Goal: Information Seeking & Learning: Learn about a topic

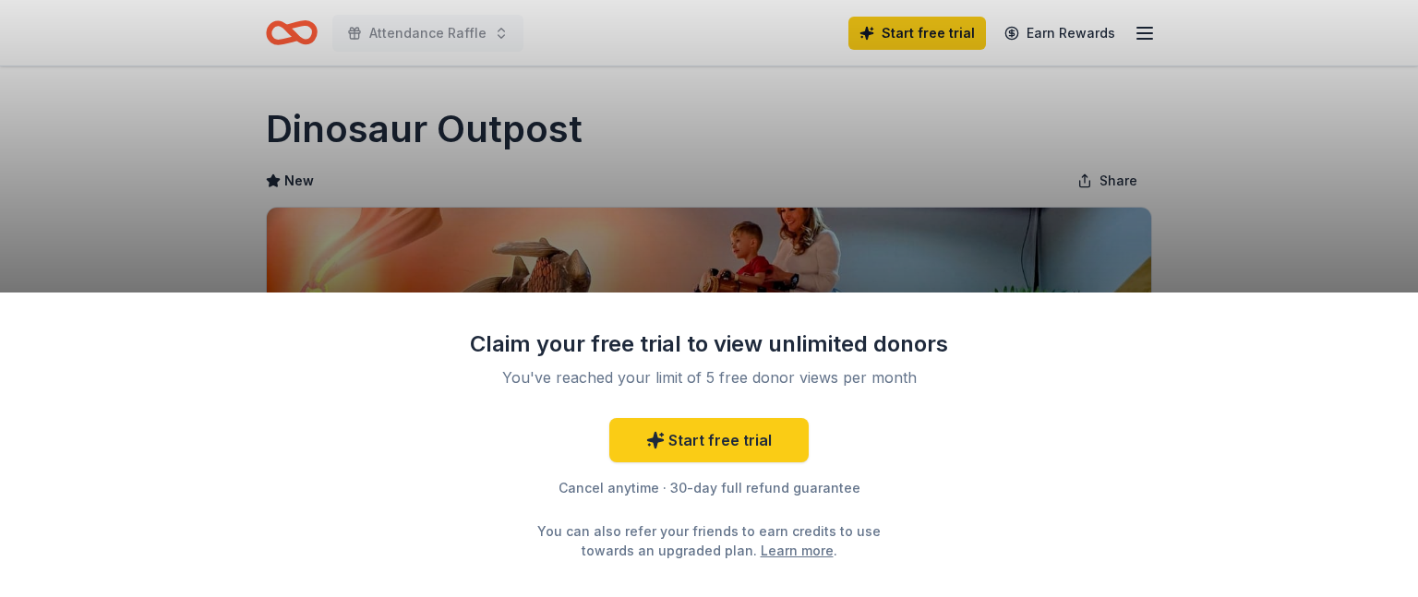
click at [994, 252] on div "Claim your free trial to view unlimited donors You've reached your limit of 5 f…" at bounding box center [709, 298] width 1418 height 597
click at [926, 232] on div "Claim your free trial to view unlimited donors You've reached your limit of 5 f…" at bounding box center [709, 298] width 1418 height 597
click at [768, 78] on div "Claim your free trial to view unlimited donors You've reached your limit of 5 f…" at bounding box center [709, 298] width 1418 height 597
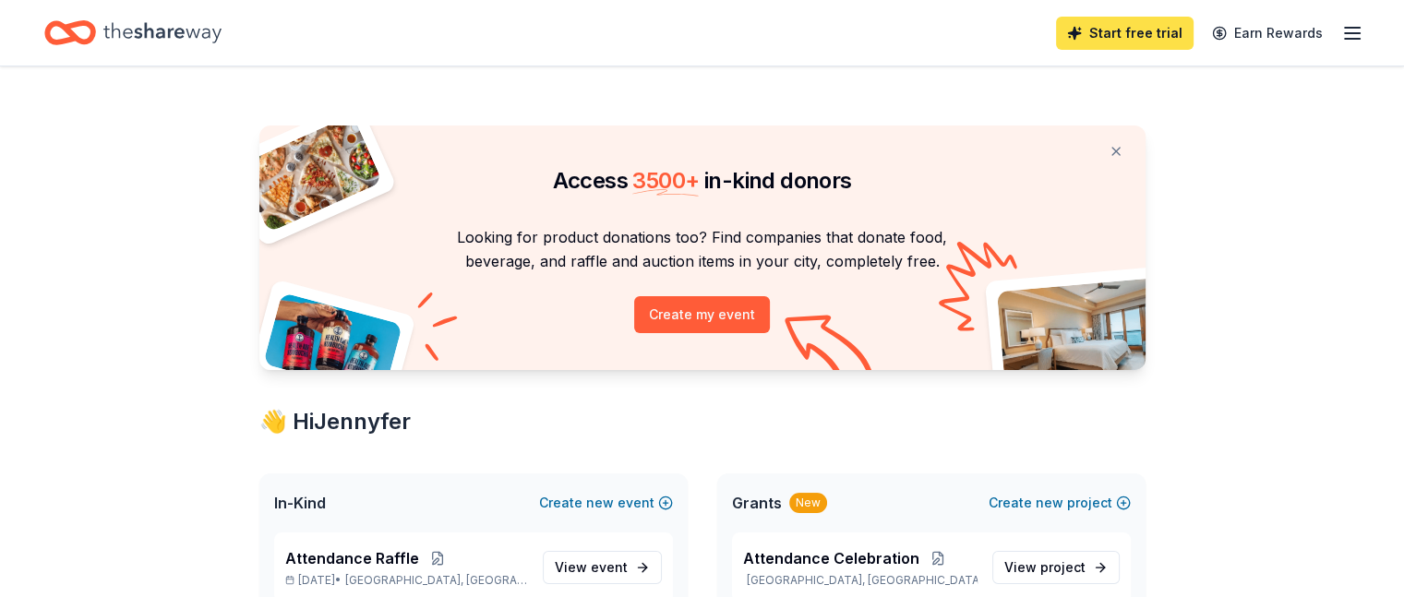
scroll to position [277, 0]
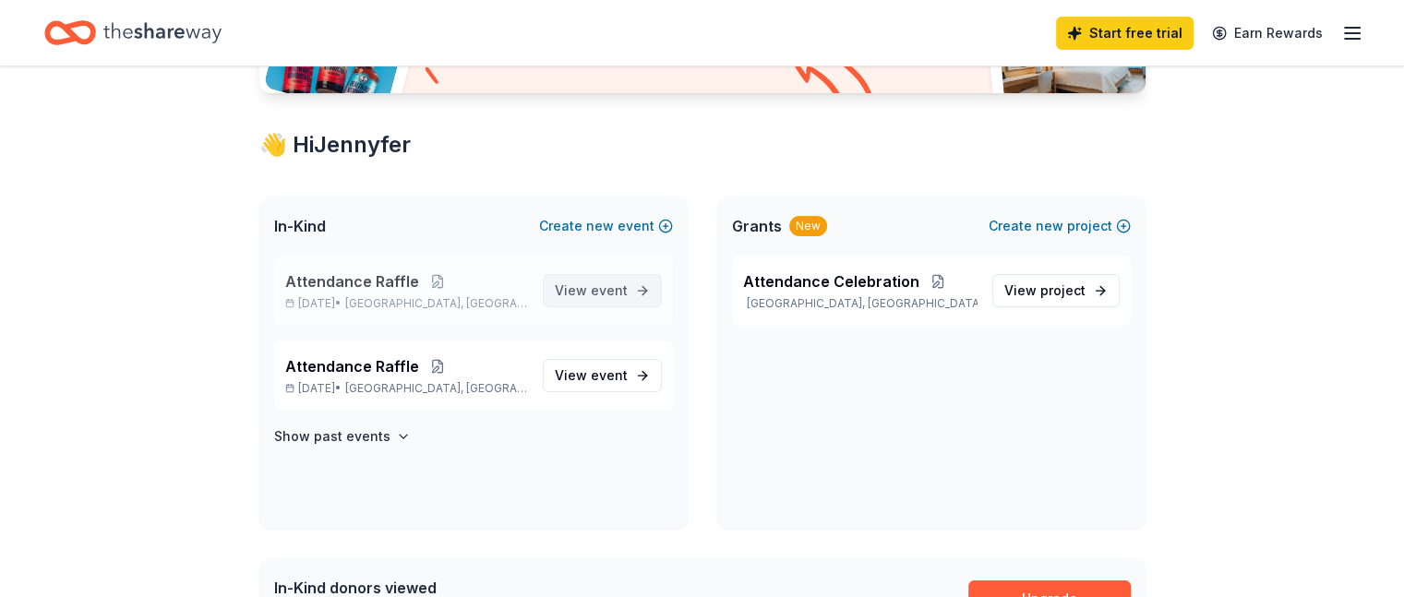
click at [624, 294] on span "event" at bounding box center [609, 290] width 37 height 16
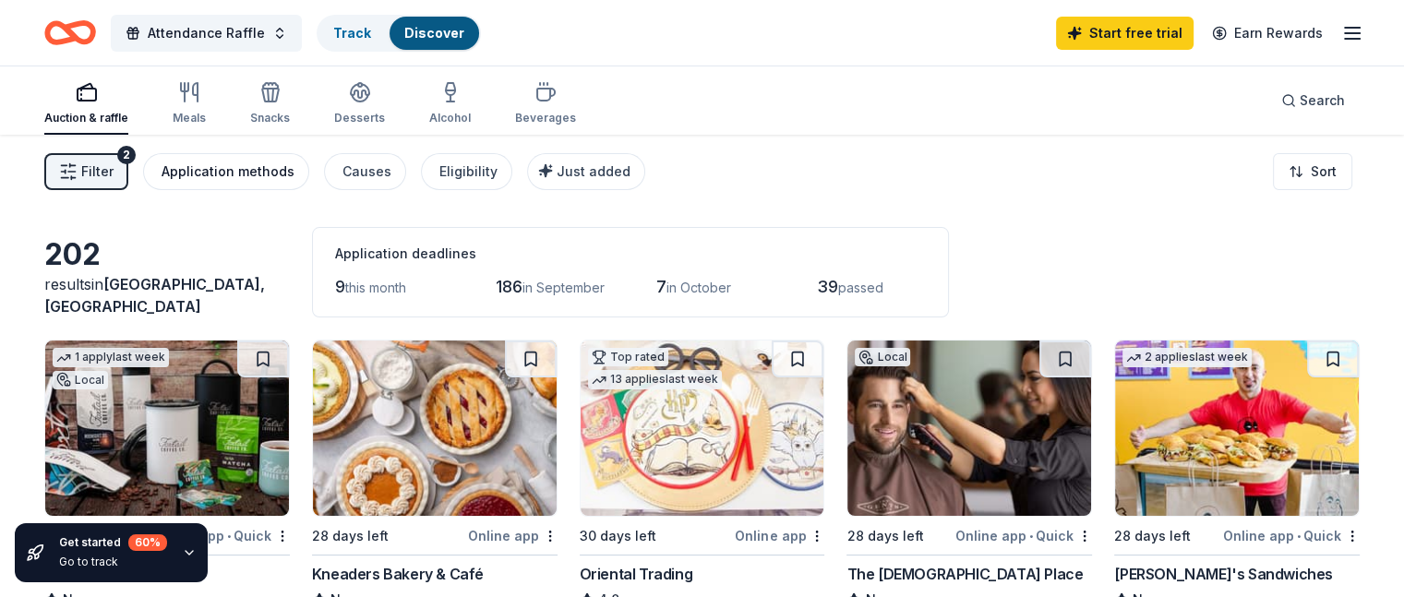
click at [294, 174] on div "Application methods" at bounding box center [228, 172] width 133 height 22
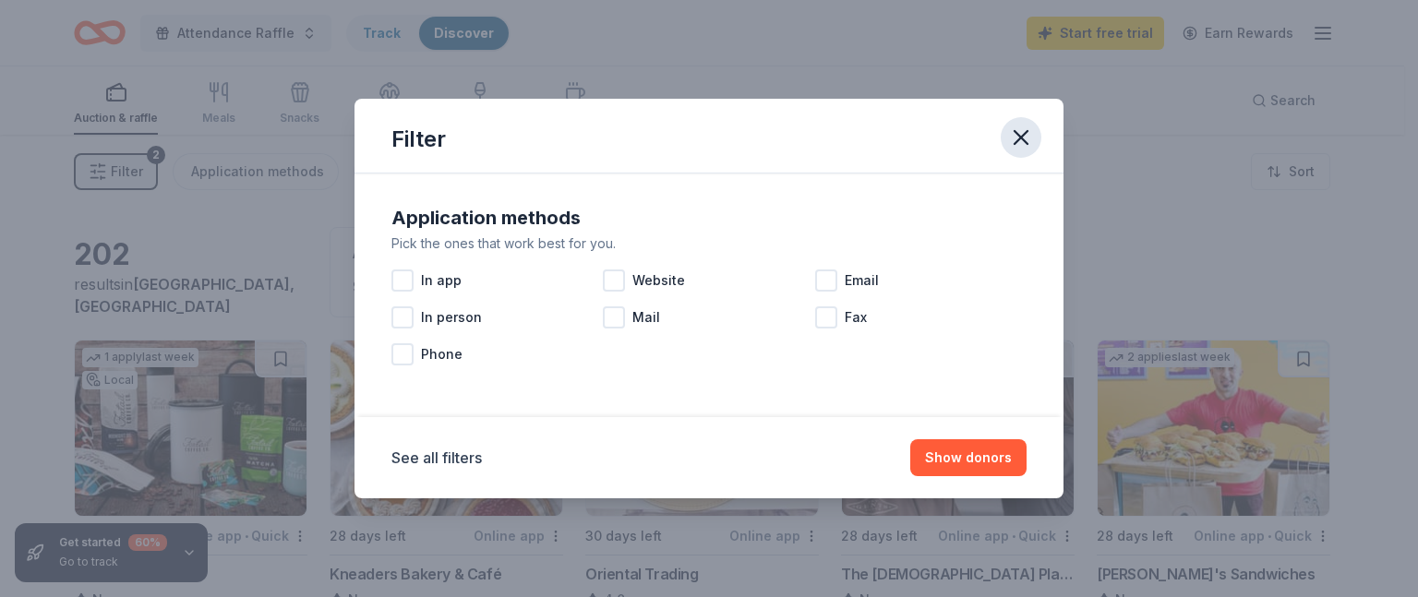
click at [1021, 138] on icon "button" at bounding box center [1020, 137] width 13 height 13
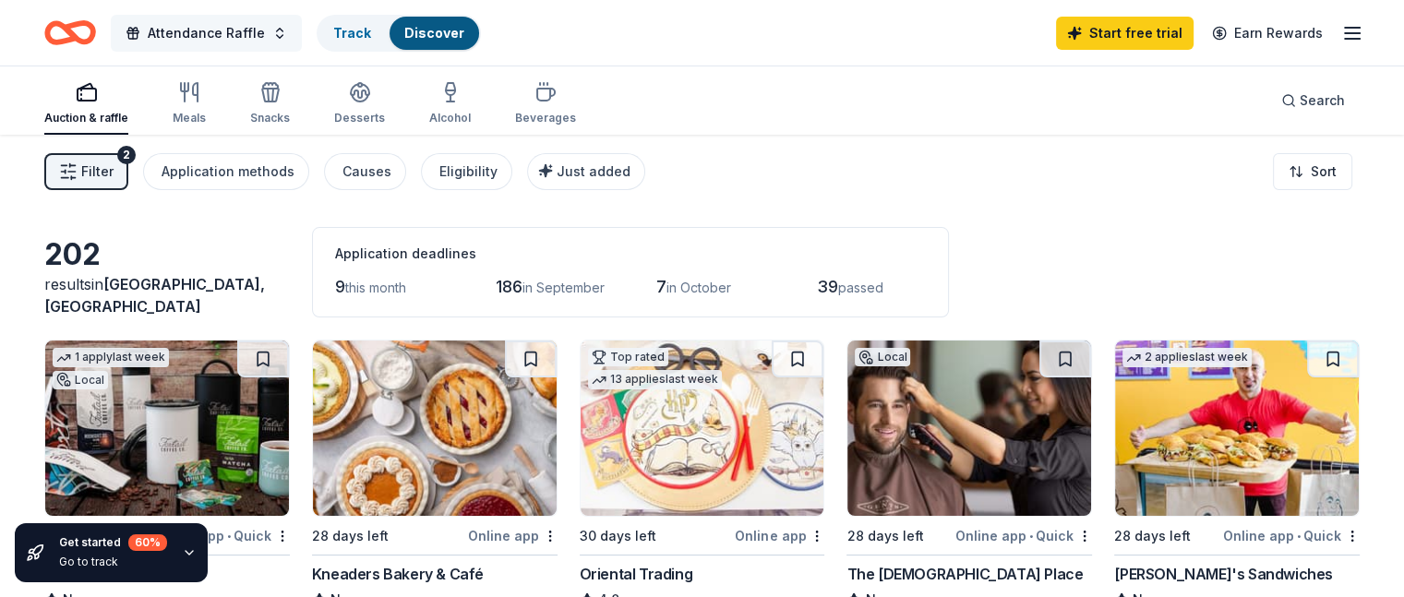
click at [295, 36] on button "Attendance Raffle" at bounding box center [206, 33] width 191 height 37
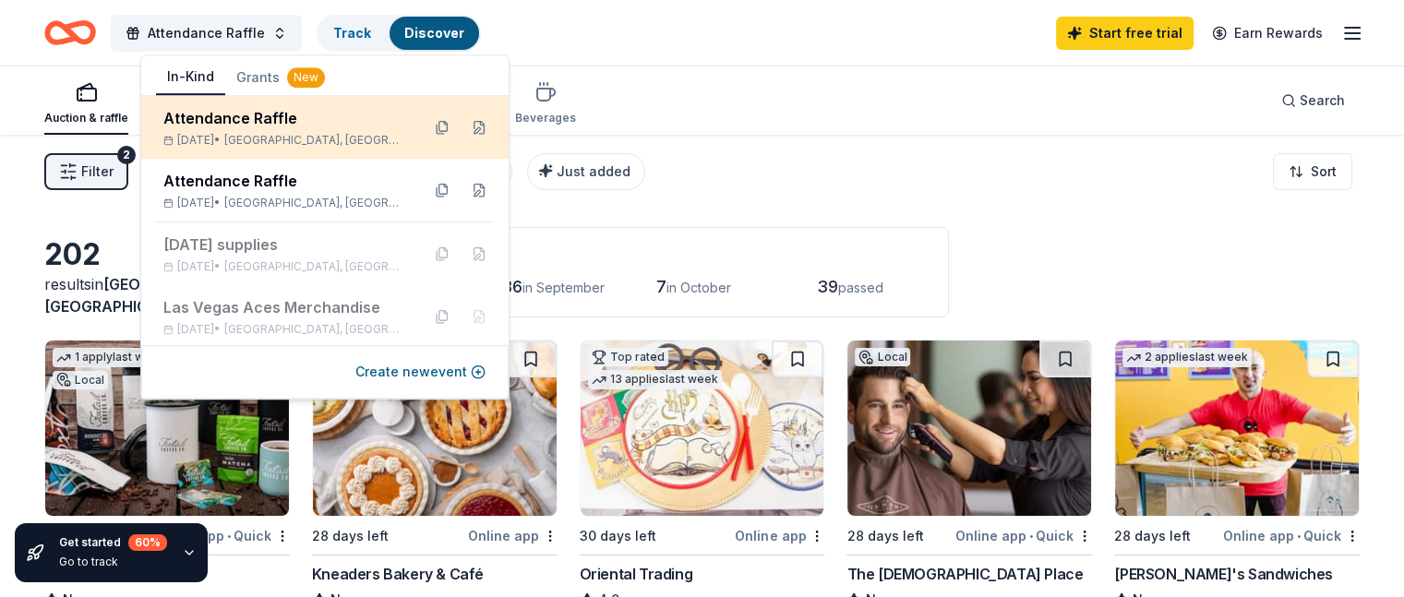
drag, startPoint x: 424, startPoint y: 129, endPoint x: 449, endPoint y: 128, distance: 24.9
click at [449, 128] on div at bounding box center [460, 128] width 66 height 30
click at [465, 127] on button at bounding box center [479, 128] width 30 height 30
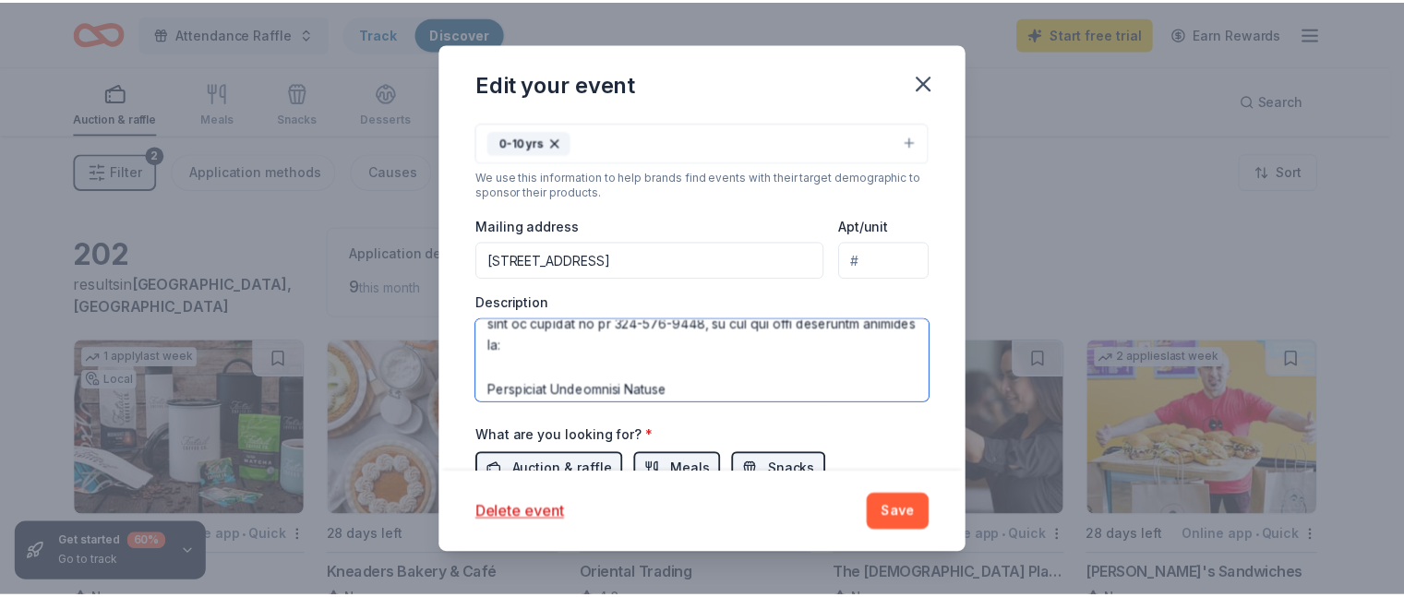
scroll to position [797, 0]
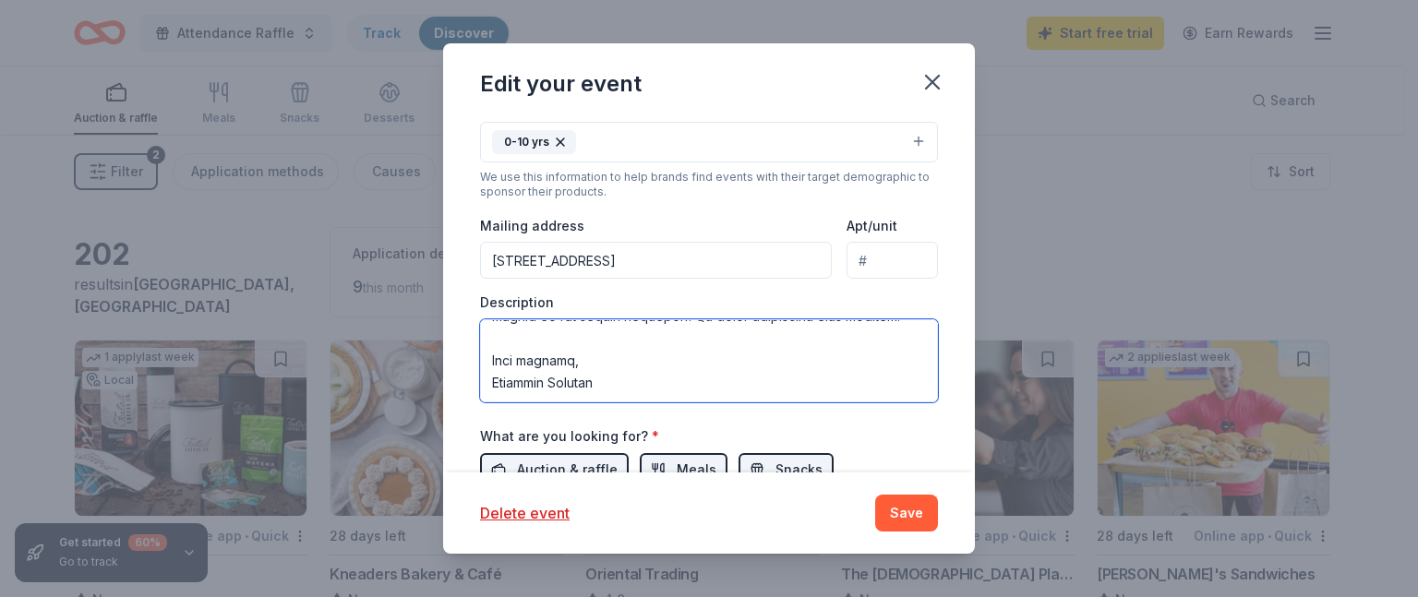
drag, startPoint x: 485, startPoint y: 329, endPoint x: 911, endPoint y: 416, distance: 434.2
click at [911, 416] on div "Event name * Attendance Raffle 18 /100 Event website https://www.cunninghamelem…" at bounding box center [709, 198] width 458 height 857
click at [941, 74] on icon "button" at bounding box center [932, 82] width 26 height 26
